Goal: Obtain resource: Download file/media

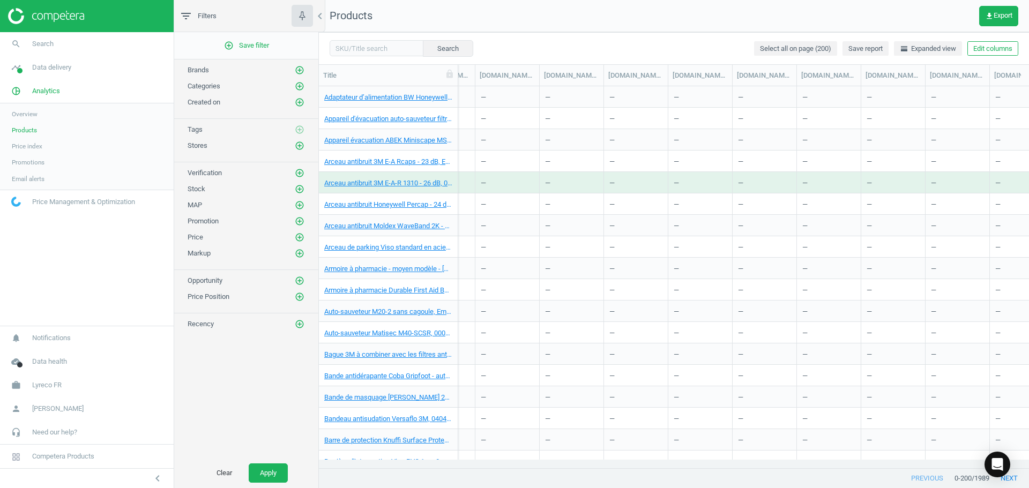
scroll to position [0, 5355]
click at [997, 23] on button "get_app Export" at bounding box center [999, 16] width 39 height 20
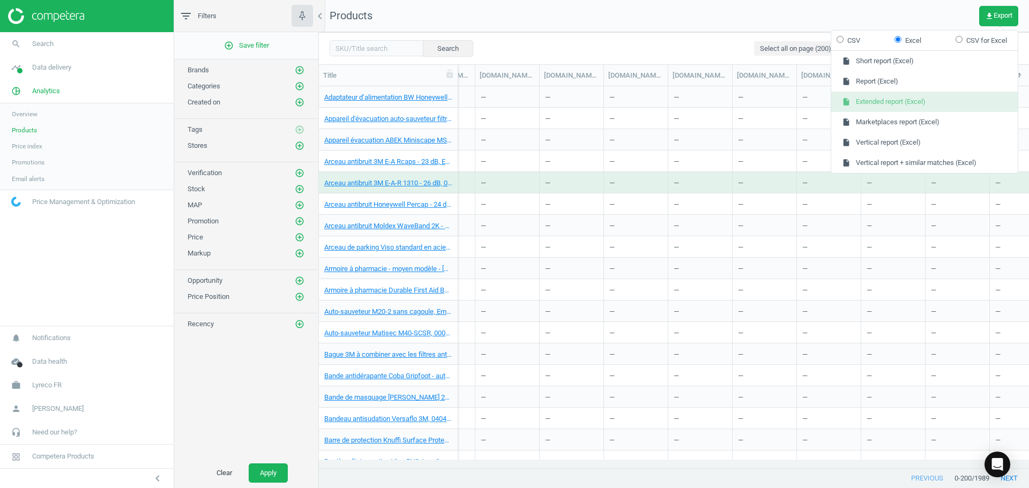
click at [888, 101] on button "insert_drive_file Extended report (Excel)" at bounding box center [925, 102] width 187 height 20
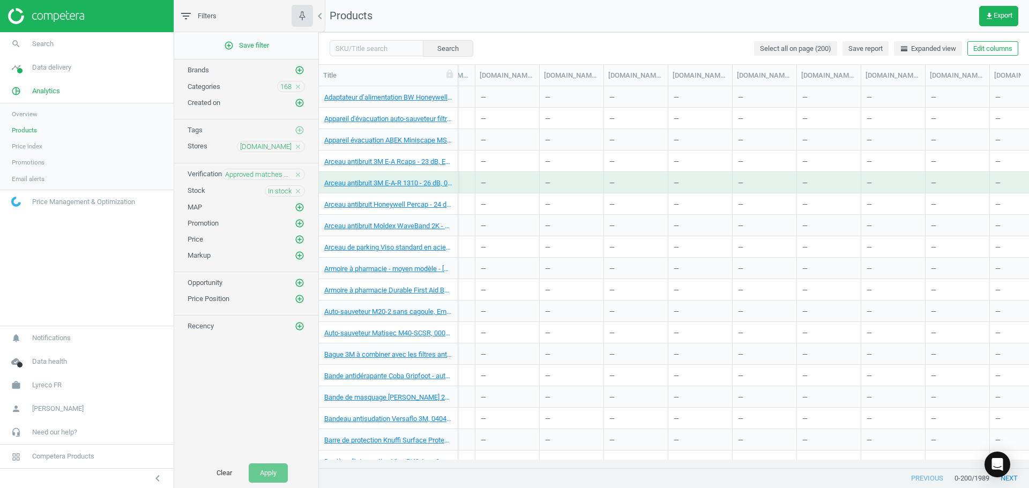
click at [296, 86] on icon "close" at bounding box center [298, 87] width 8 height 8
click at [298, 143] on icon "close" at bounding box center [298, 147] width 8 height 8
click at [299, 173] on icon "close" at bounding box center [298, 174] width 8 height 8
click at [298, 188] on icon "close" at bounding box center [298, 190] width 8 height 8
click at [1000, 21] on button "get_app Export" at bounding box center [999, 16] width 39 height 20
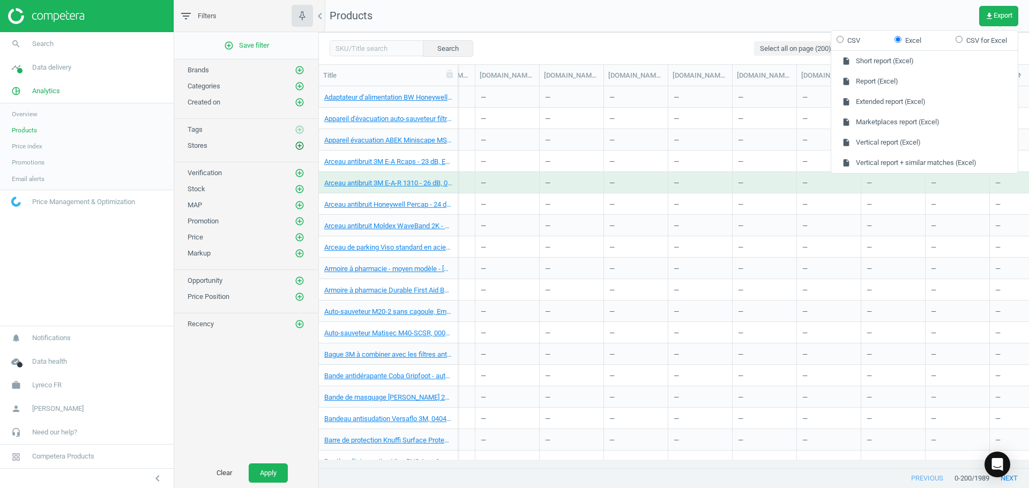
click at [303, 145] on icon "add_circle_outline" at bounding box center [300, 146] width 10 height 10
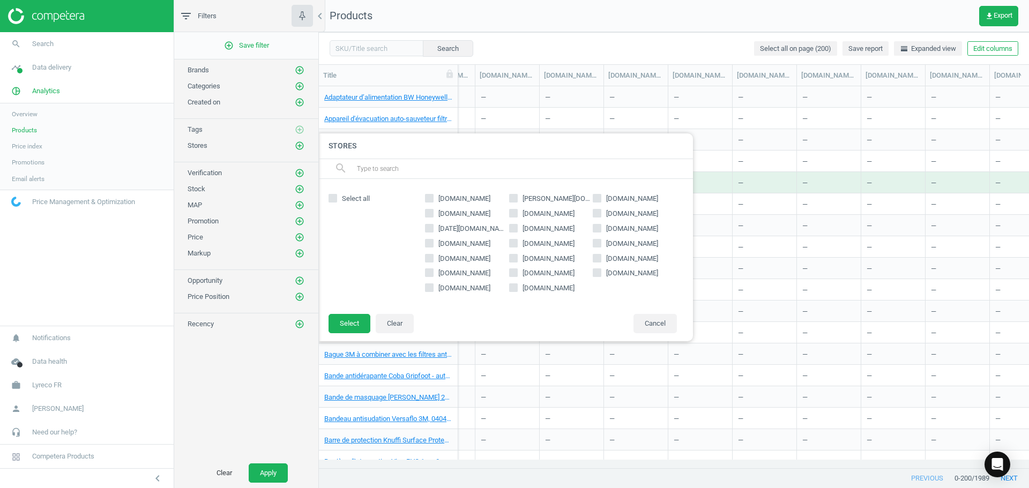
click at [624, 271] on span "[DOMAIN_NAME]" at bounding box center [632, 274] width 56 height 10
click at [601, 271] on input "[DOMAIN_NAME]" at bounding box center [597, 273] width 7 height 7
checkbox input "true"
click at [346, 322] on button "Select" at bounding box center [350, 323] width 42 height 19
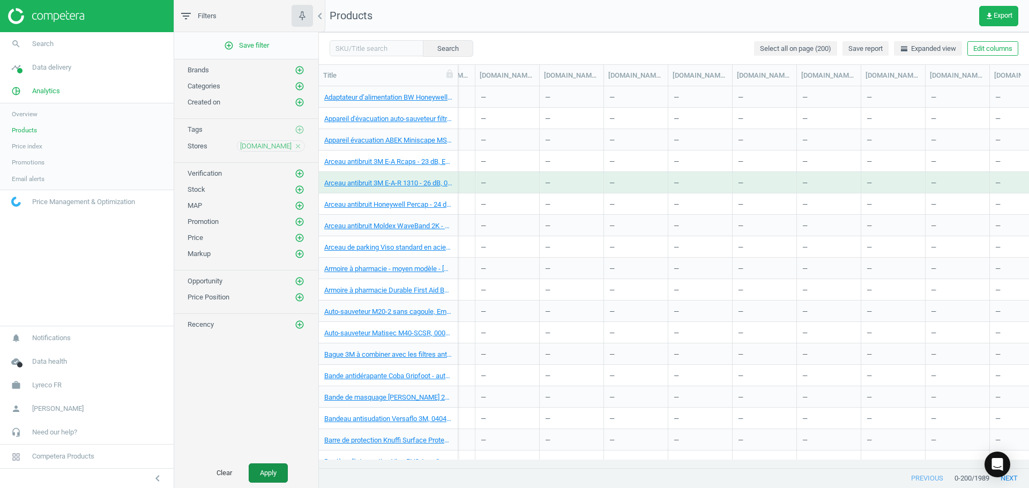
click at [268, 478] on button "Apply" at bounding box center [268, 473] width 39 height 19
click at [1016, 16] on button "get_app Export" at bounding box center [999, 16] width 39 height 20
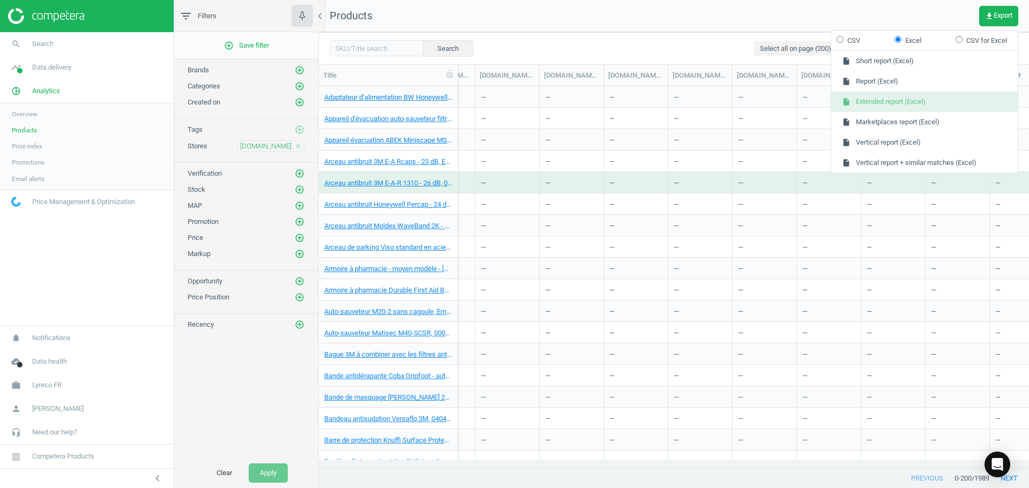
click at [883, 103] on button "insert_drive_file Extended report (Excel)" at bounding box center [925, 102] width 187 height 20
